Goal: Check status: Check status

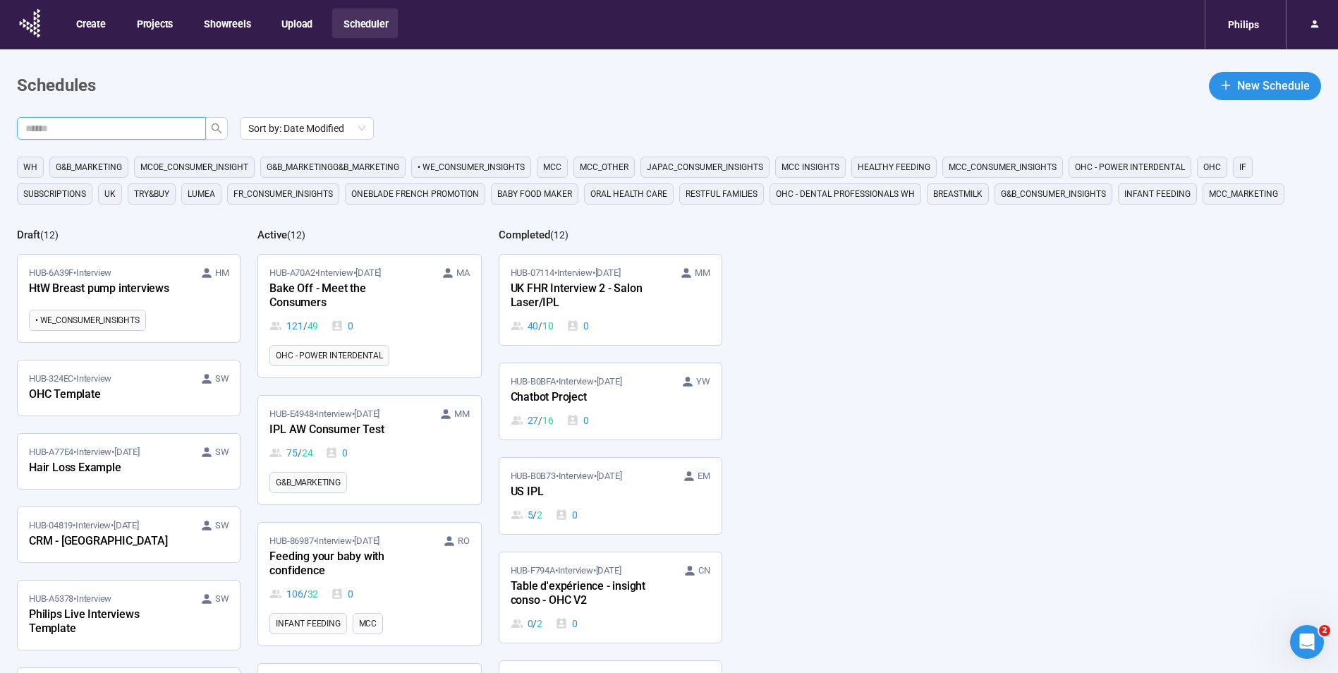
click at [169, 130] on input "text" at bounding box center [105, 129] width 161 height 16
type input "**********"
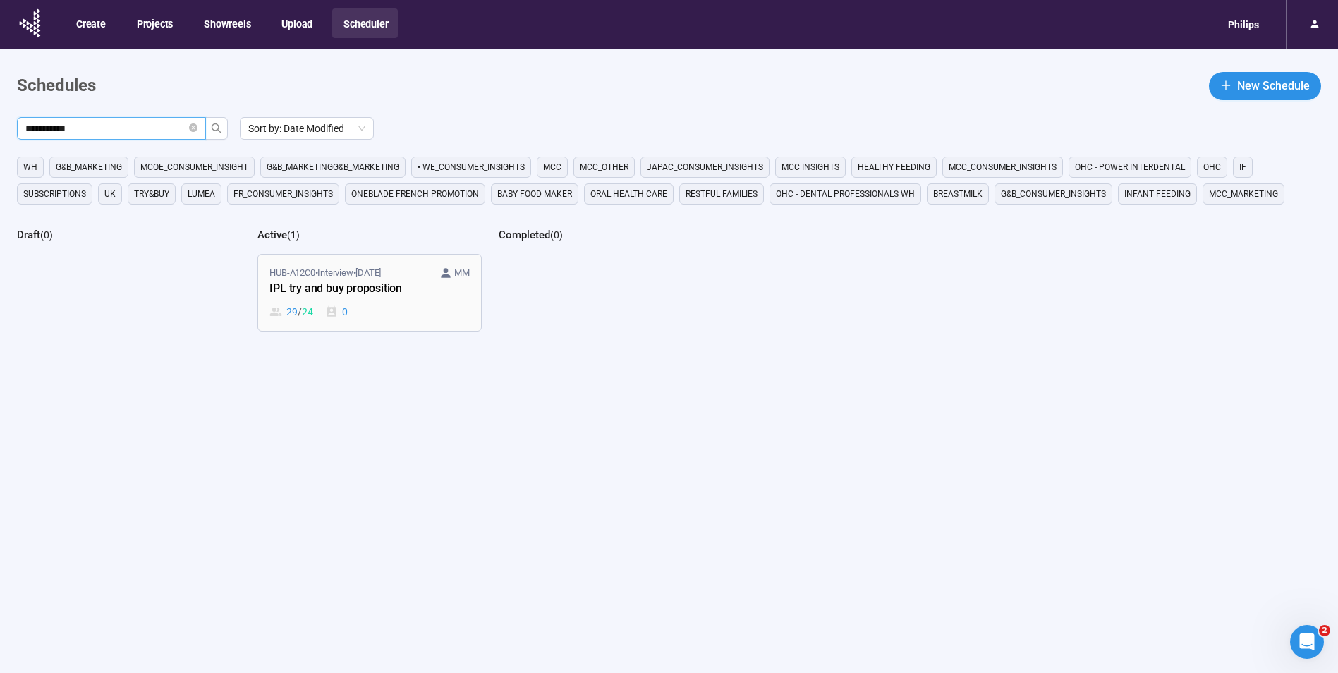
click at [404, 306] on div "29 / 24 0" at bounding box center [369, 312] width 200 height 16
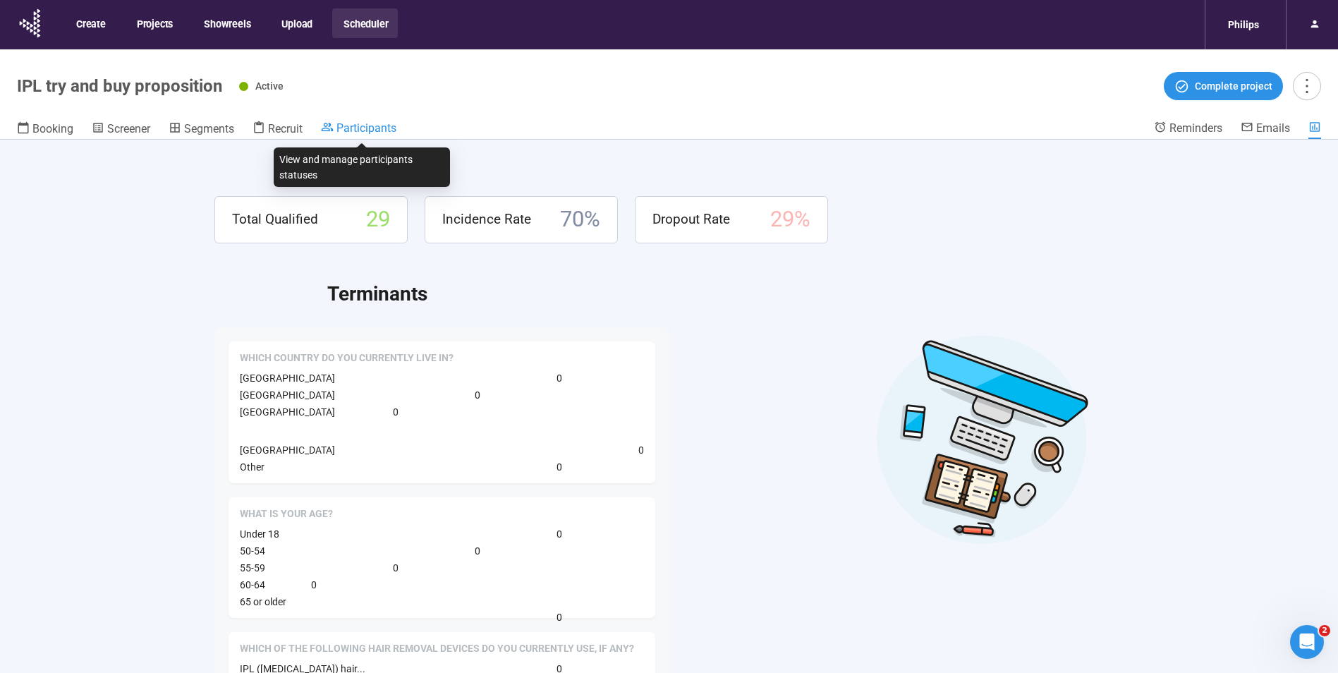
click at [372, 124] on span "Participants" at bounding box center [366, 127] width 60 height 13
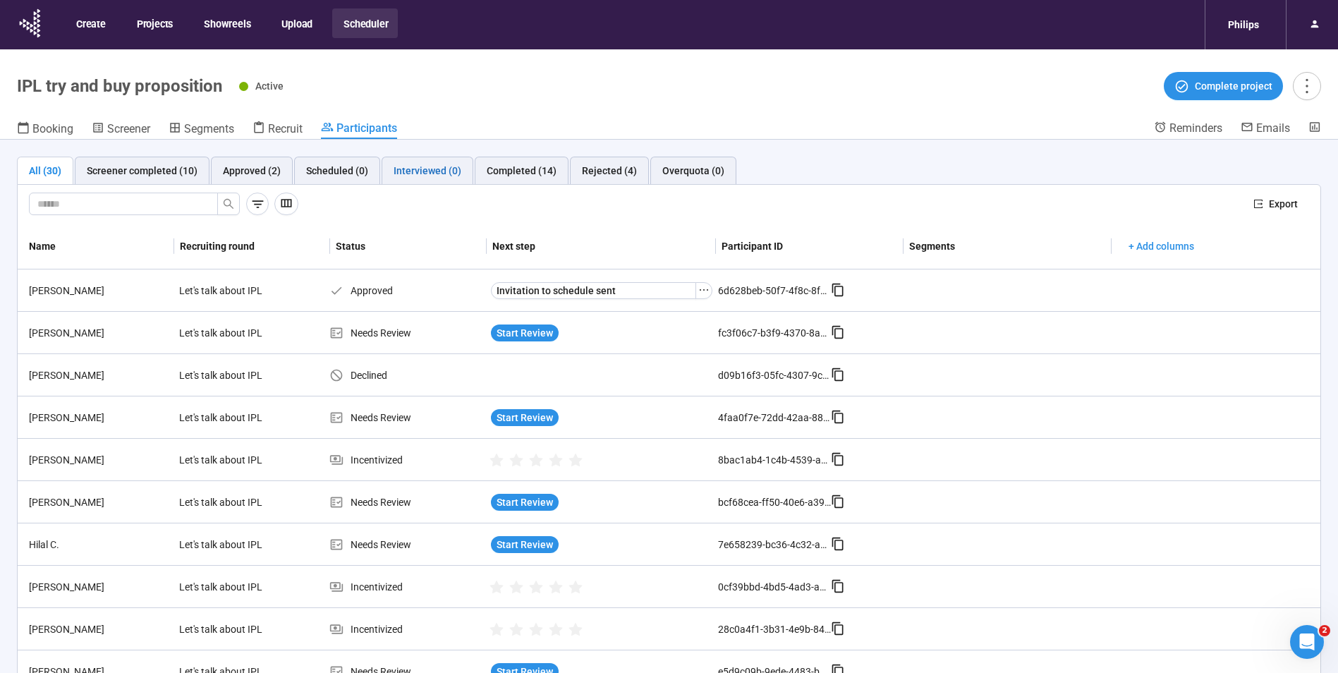
click at [425, 165] on div "Interviewed (0)" at bounding box center [428, 171] width 68 height 16
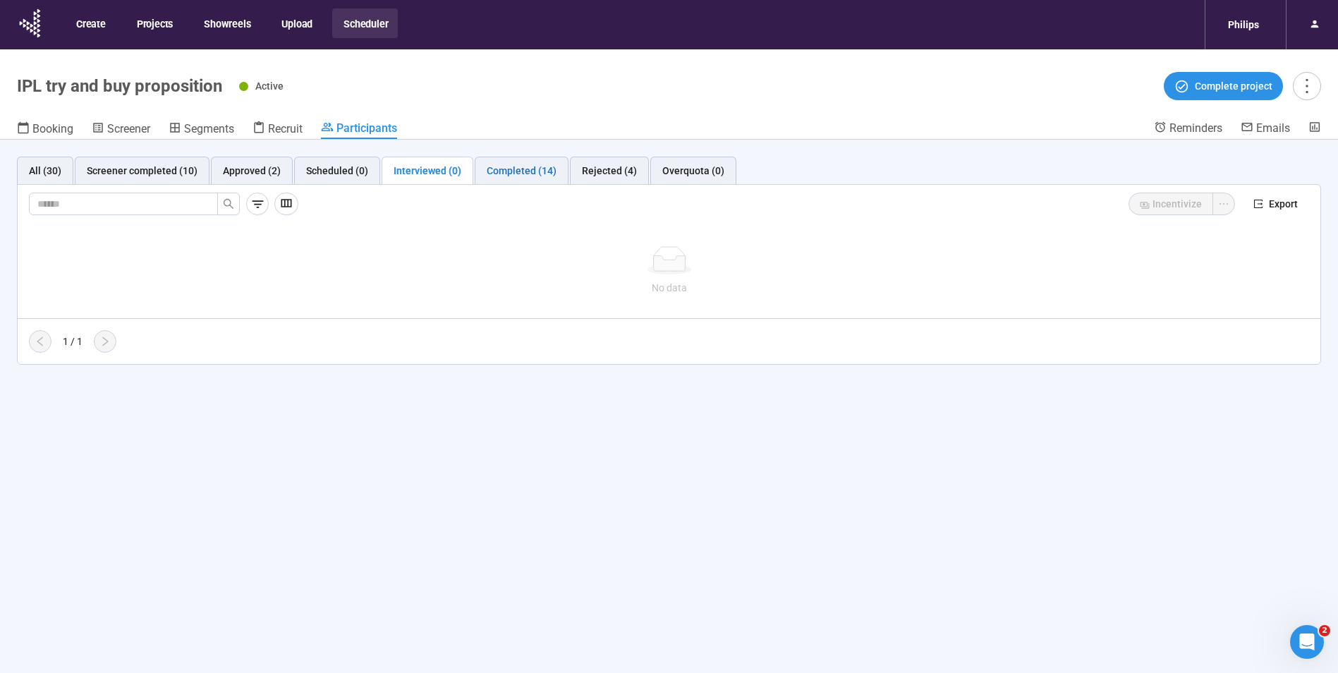
click at [506, 172] on div "Completed (14)" at bounding box center [522, 171] width 70 height 16
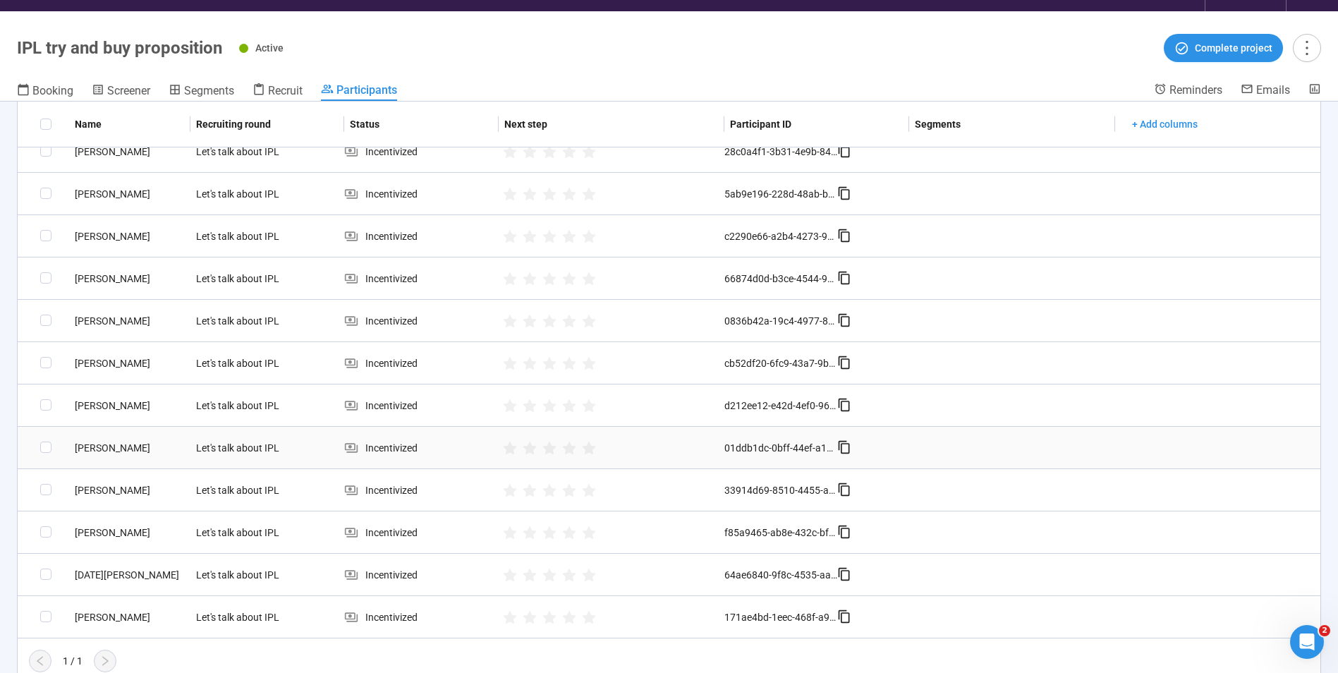
scroll to position [49, 0]
